Goal: Transaction & Acquisition: Purchase product/service

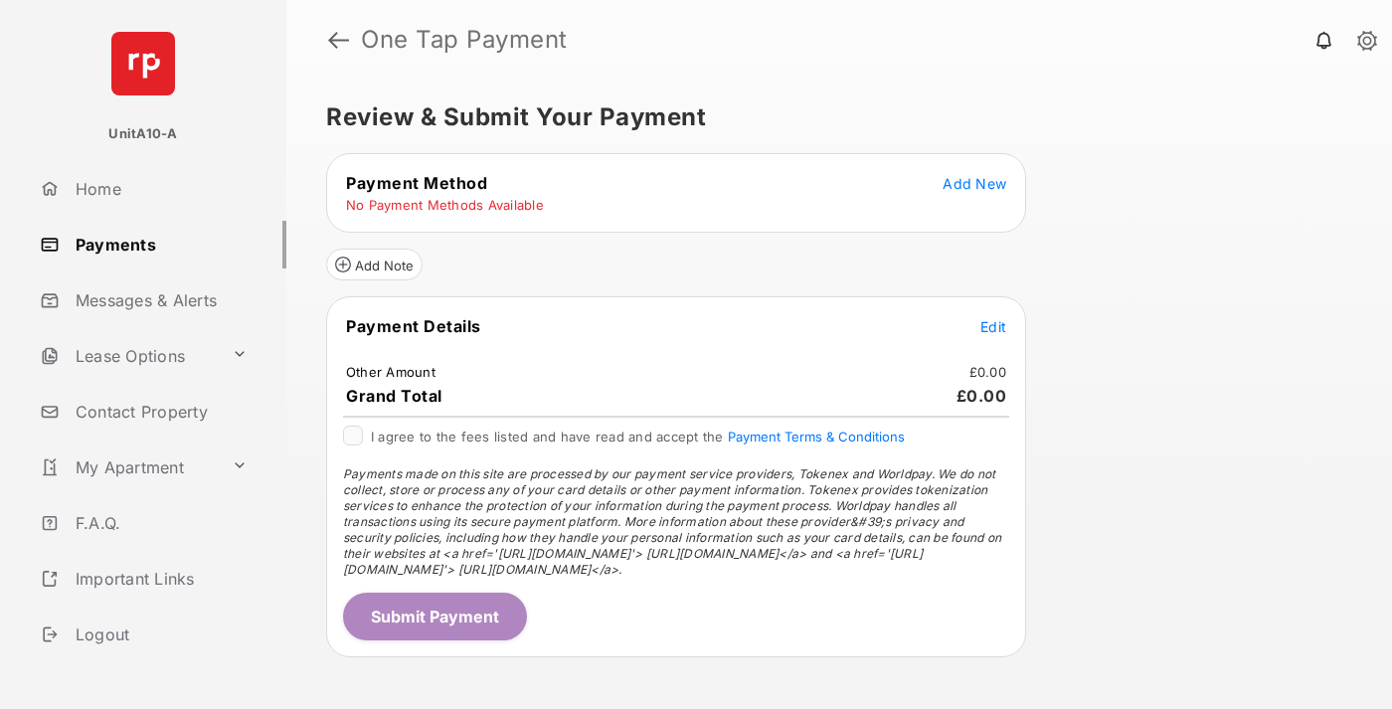
click at [974, 183] on span "Add New" at bounding box center [975, 183] width 64 height 17
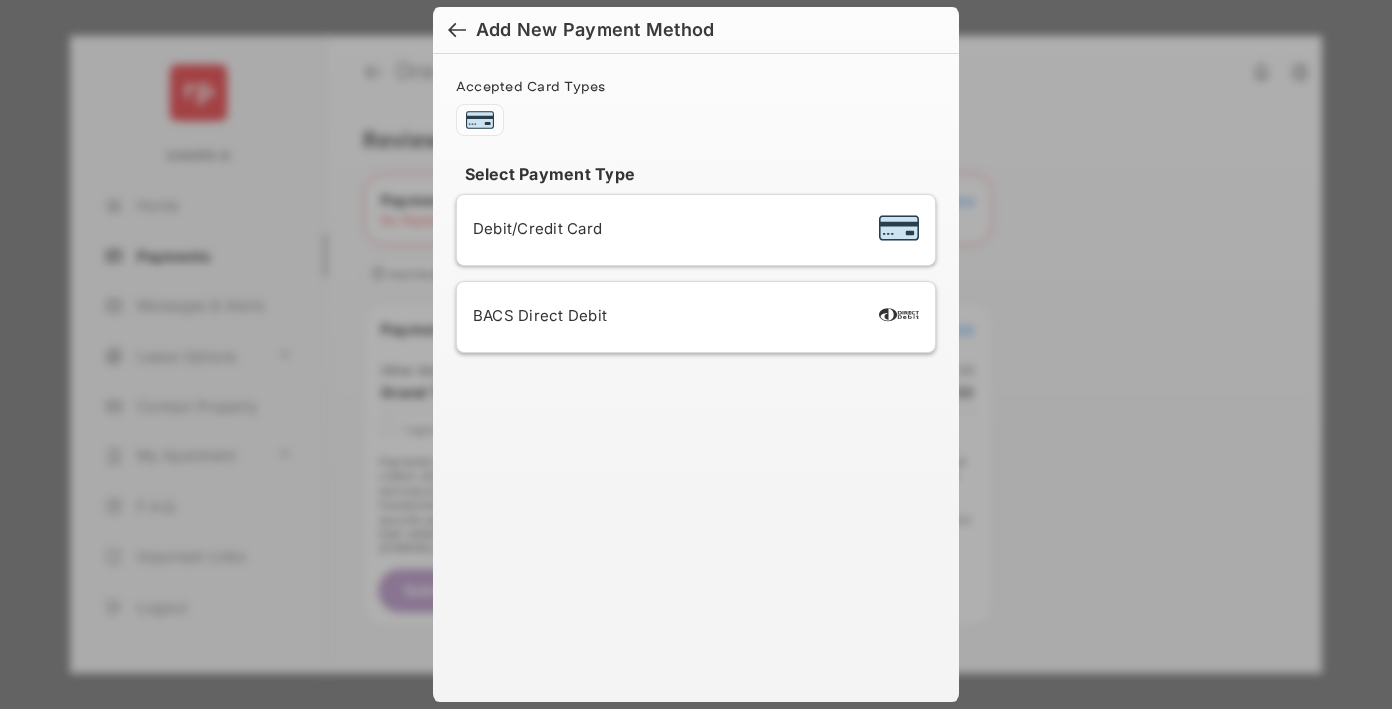
click at [532, 228] on span "Debit/Credit Card" at bounding box center [537, 228] width 128 height 19
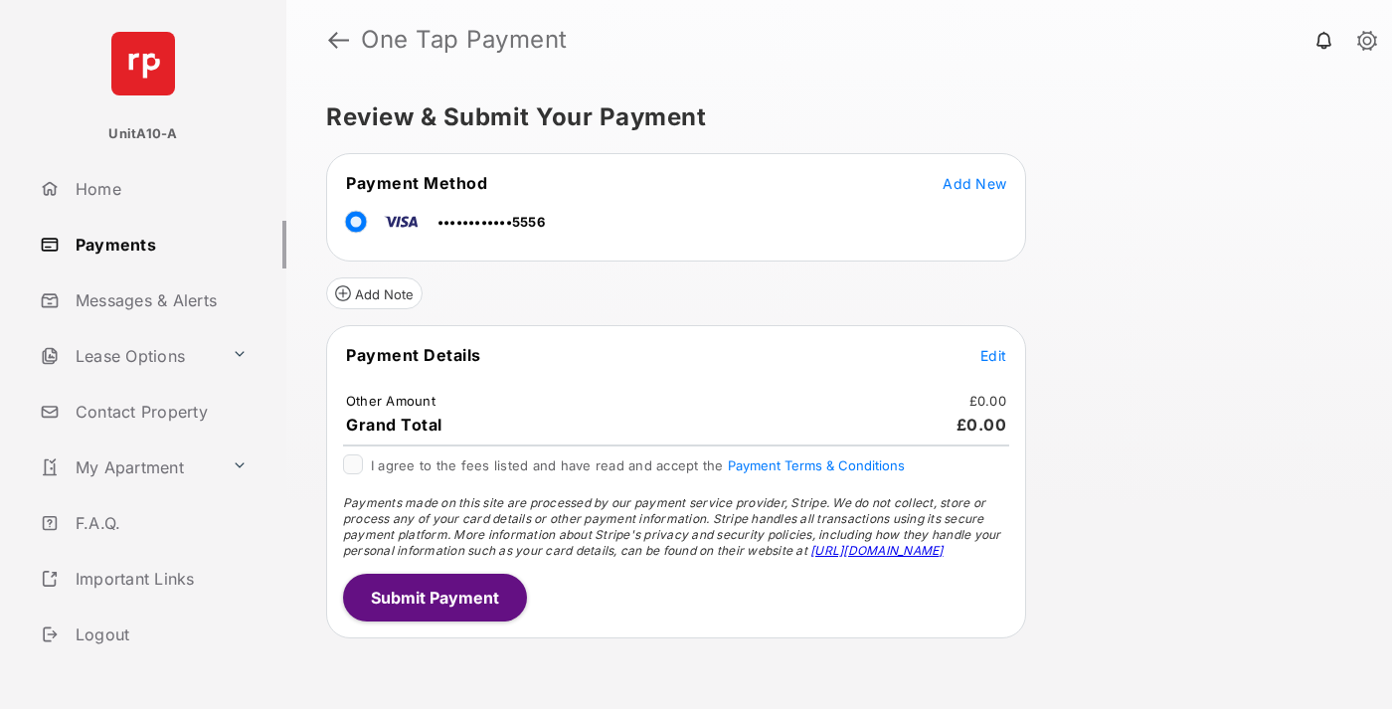
click at [993, 355] on span "Edit" at bounding box center [993, 355] width 26 height 17
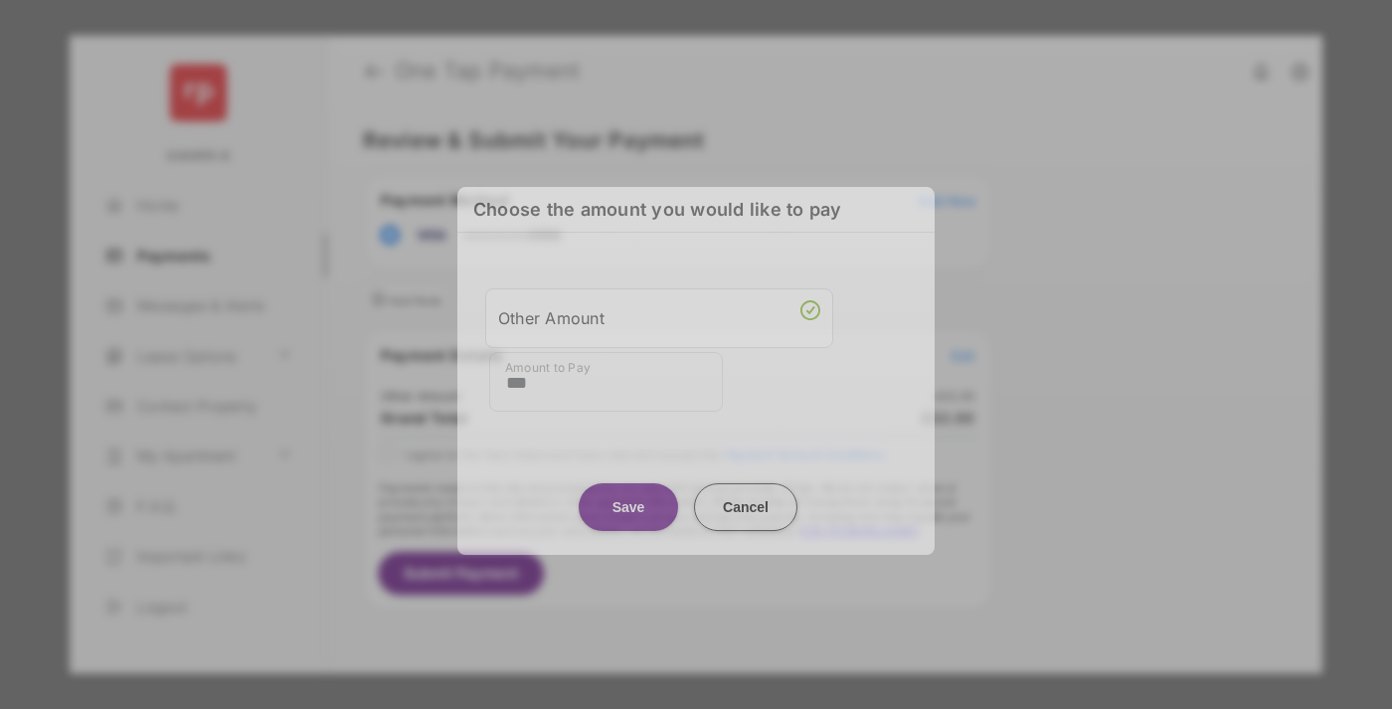
type input "***"
click at [628, 503] on button "Save" at bounding box center [628, 507] width 99 height 48
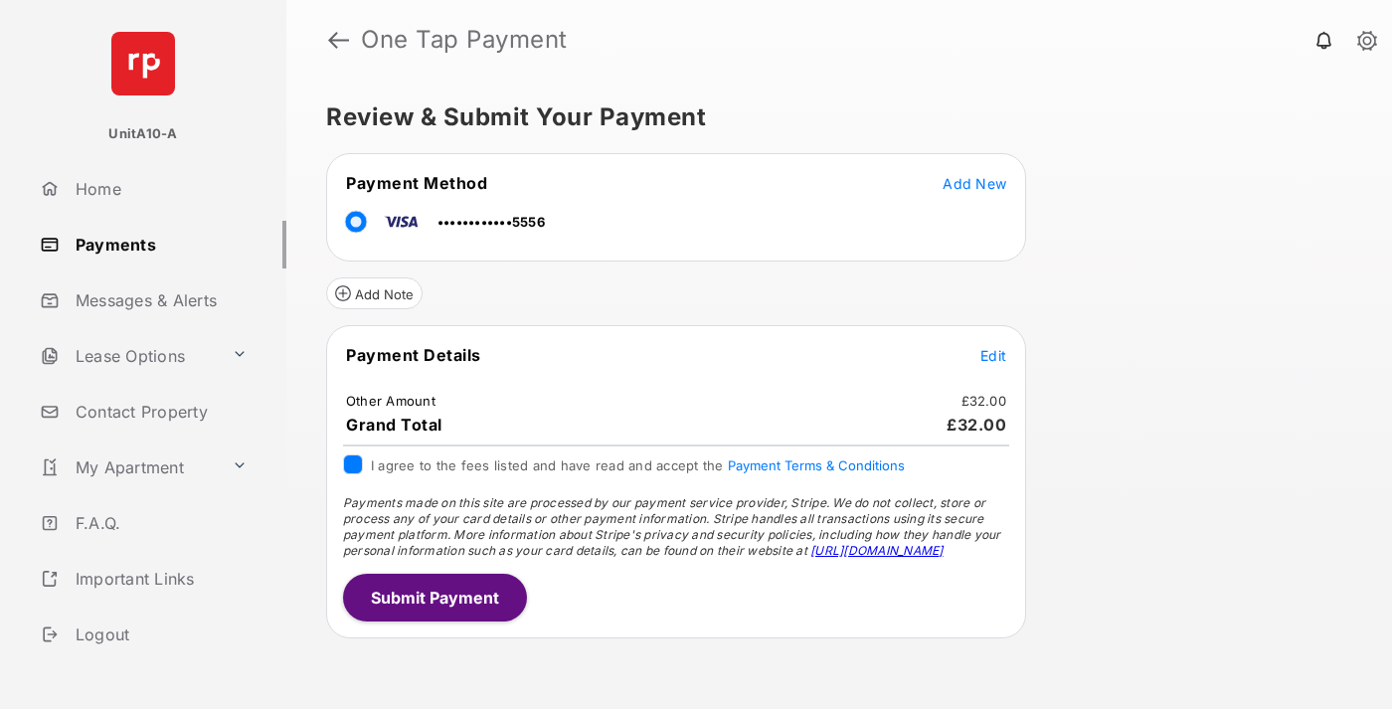
click at [434, 597] on button "Submit Payment" at bounding box center [435, 598] width 184 height 48
